Goal: Task Accomplishment & Management: Manage account settings

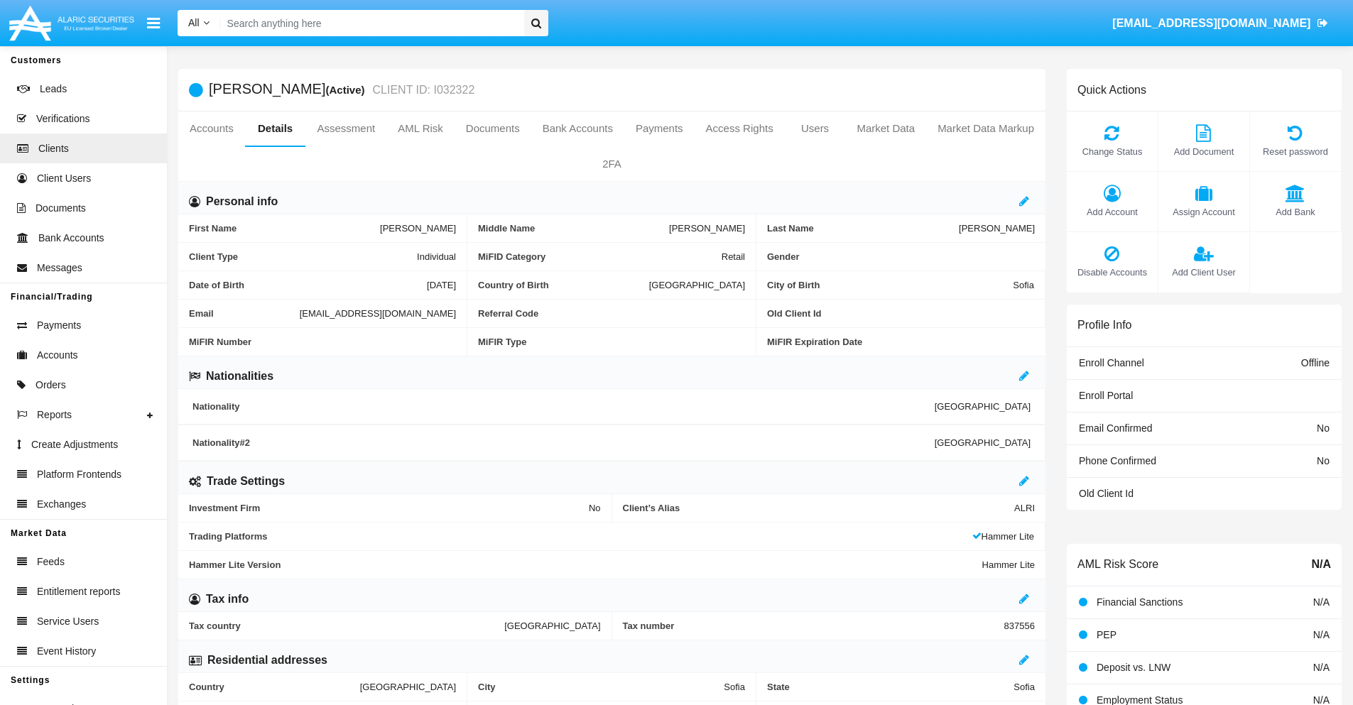
click at [885, 129] on link "Market Data" at bounding box center [885, 128] width 81 height 34
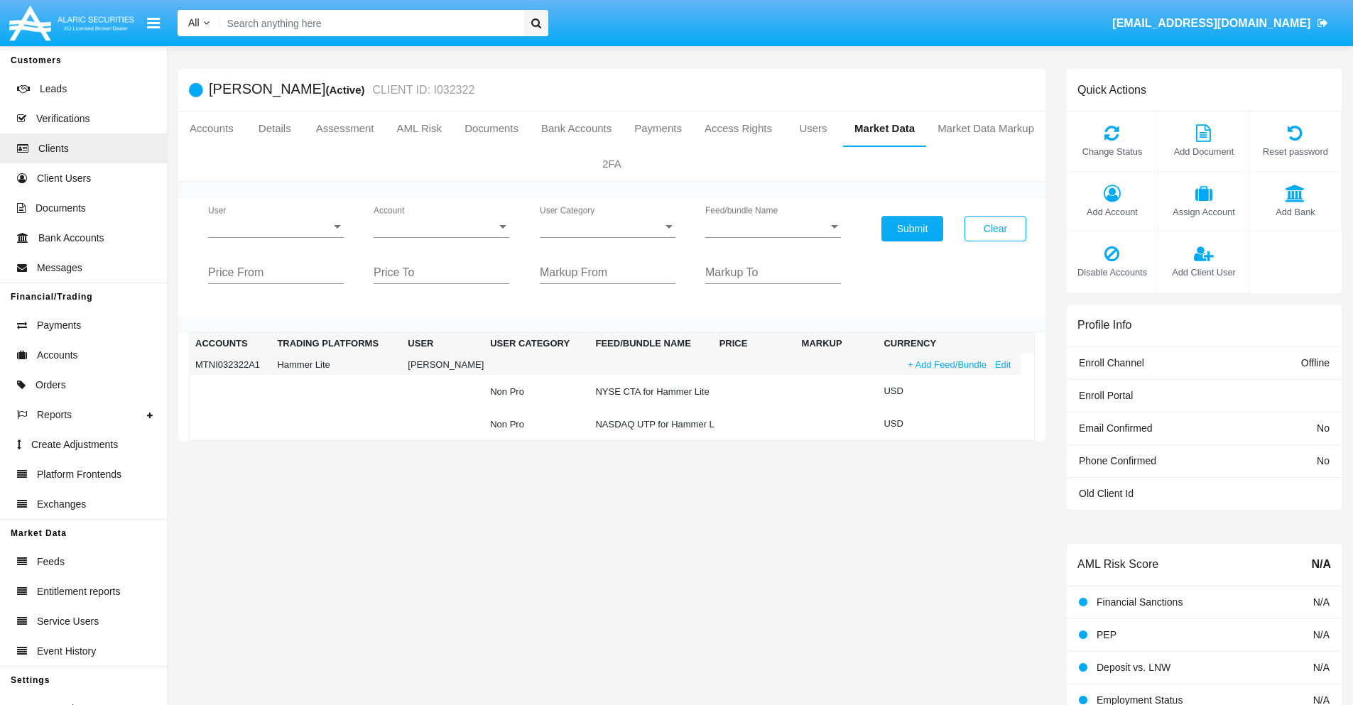
click at [945, 364] on link "+ Add Feed/Bundle" at bounding box center [946, 364] width 87 height 15
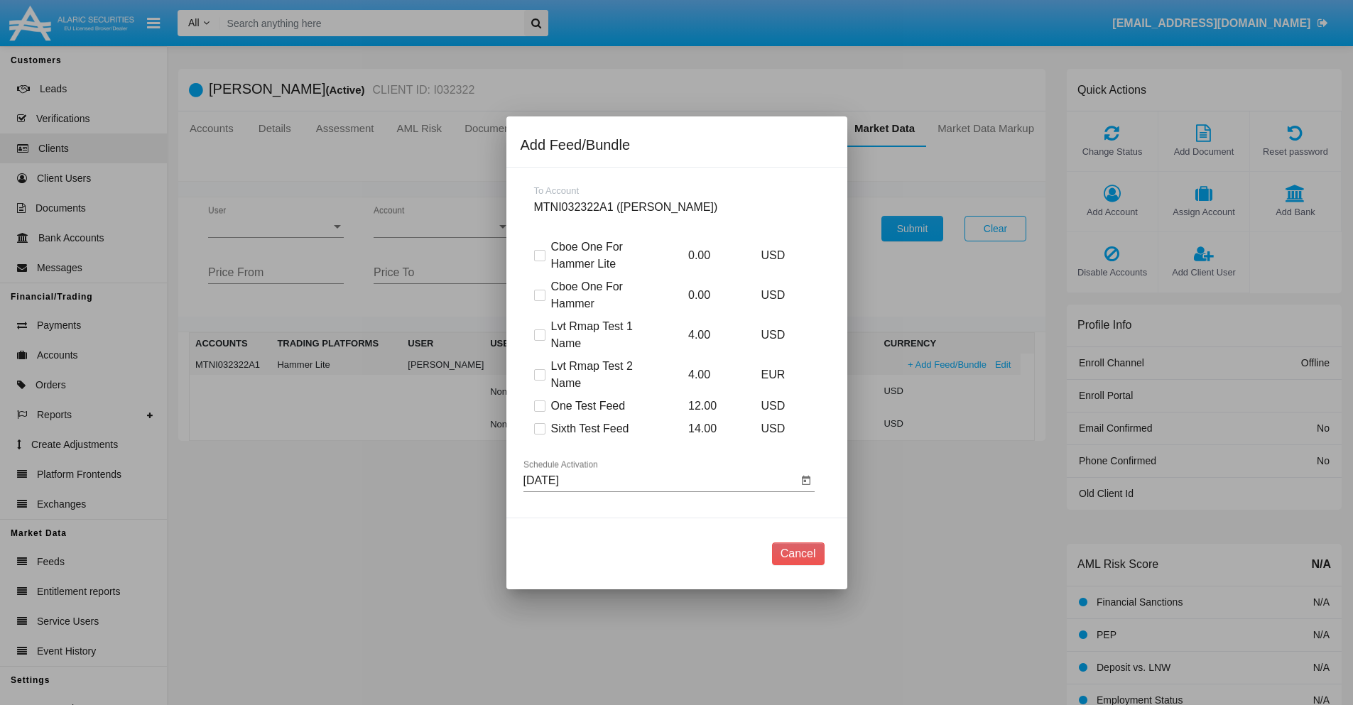
click at [539, 428] on span at bounding box center [539, 428] width 11 height 11
click at [539, 435] on input "Sixth Test Feed" at bounding box center [539, 435] width 1 height 1
checkbox input "true"
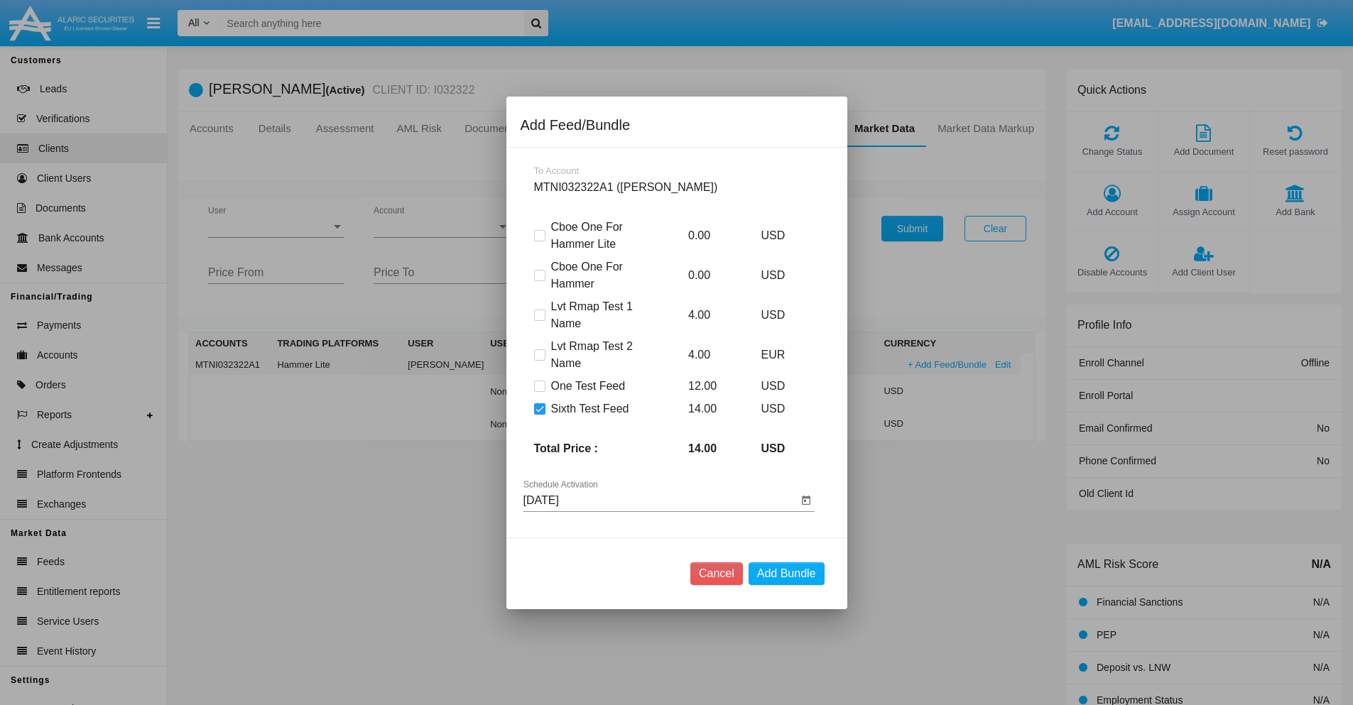
click at [660, 500] on input "[DATE]" at bounding box center [660, 500] width 274 height 13
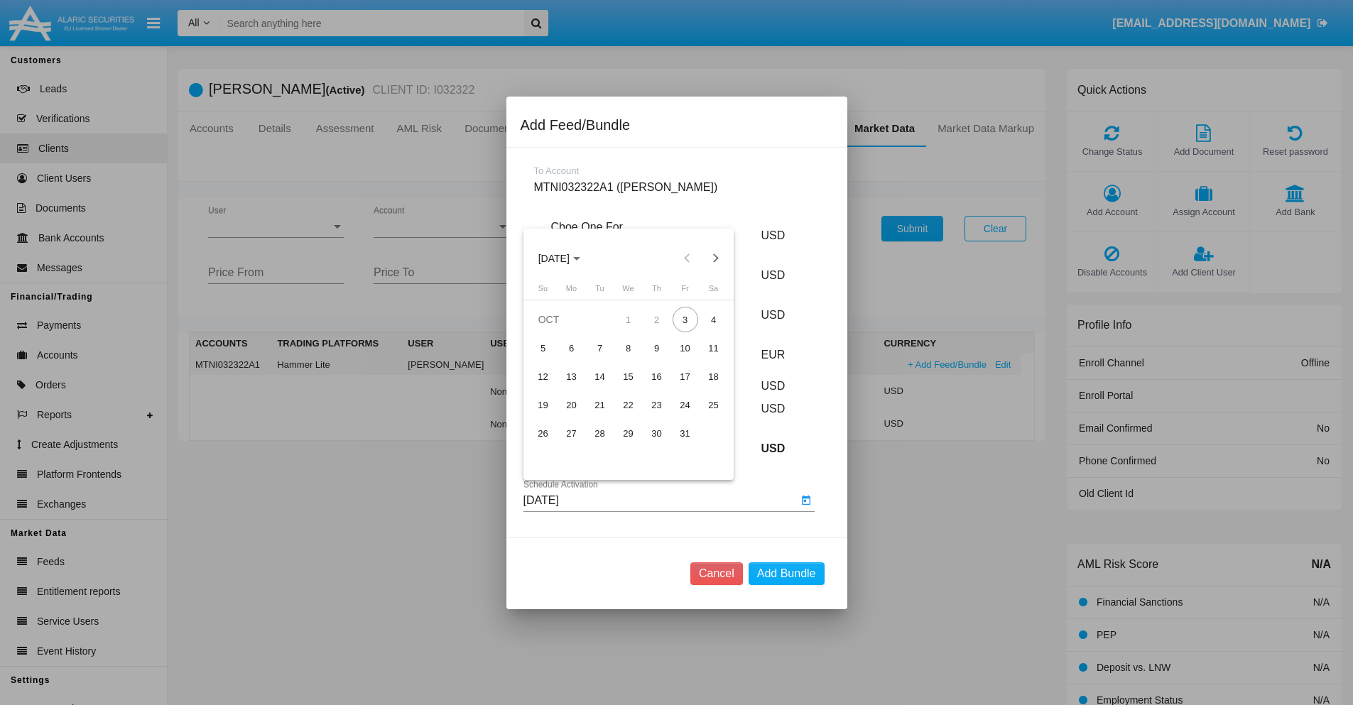
click at [566, 258] on span "[DATE]" at bounding box center [553, 258] width 31 height 11
click at [702, 387] on div "2027" at bounding box center [702, 388] width 45 height 26
click at [702, 387] on div "DEC" at bounding box center [702, 388] width 45 height 26
click at [542, 348] on div "5" at bounding box center [543, 348] width 26 height 26
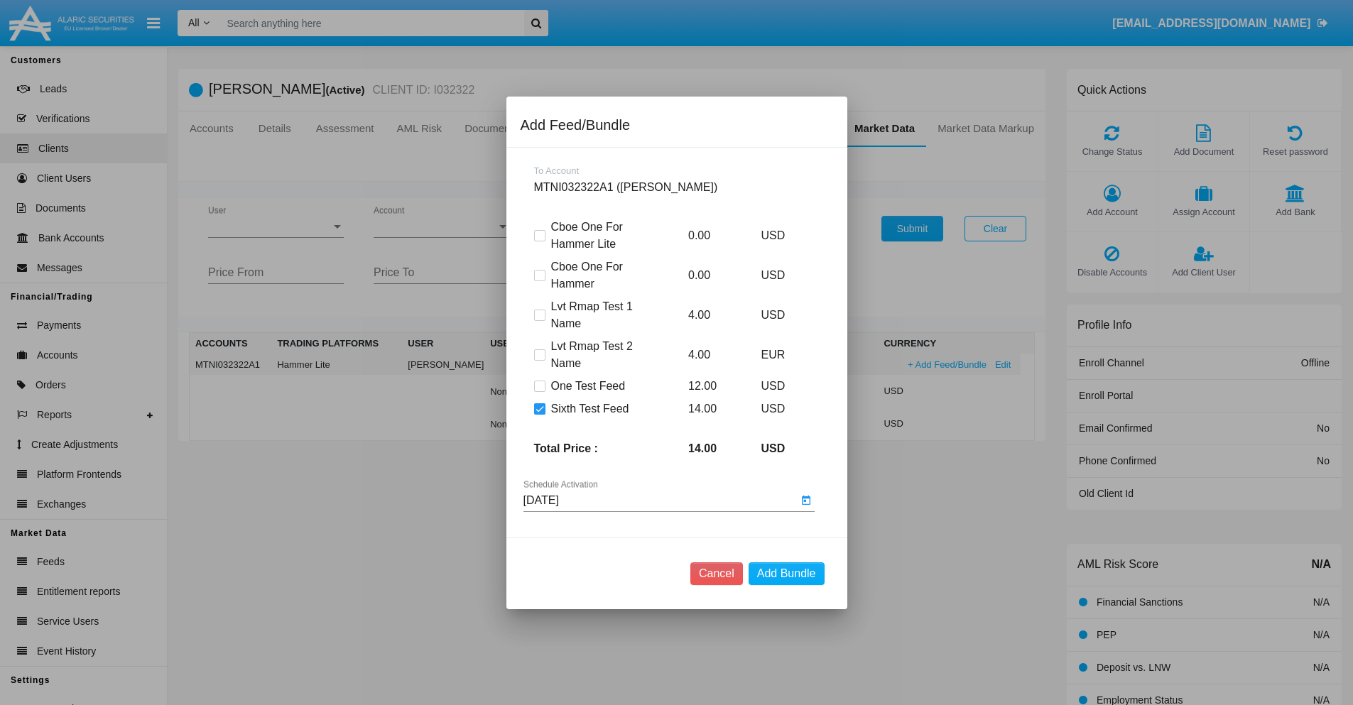
type input "[DATE]"
click at [786, 573] on button "Add Bundle" at bounding box center [786, 573] width 76 height 23
